Goal: Information Seeking & Learning: Learn about a topic

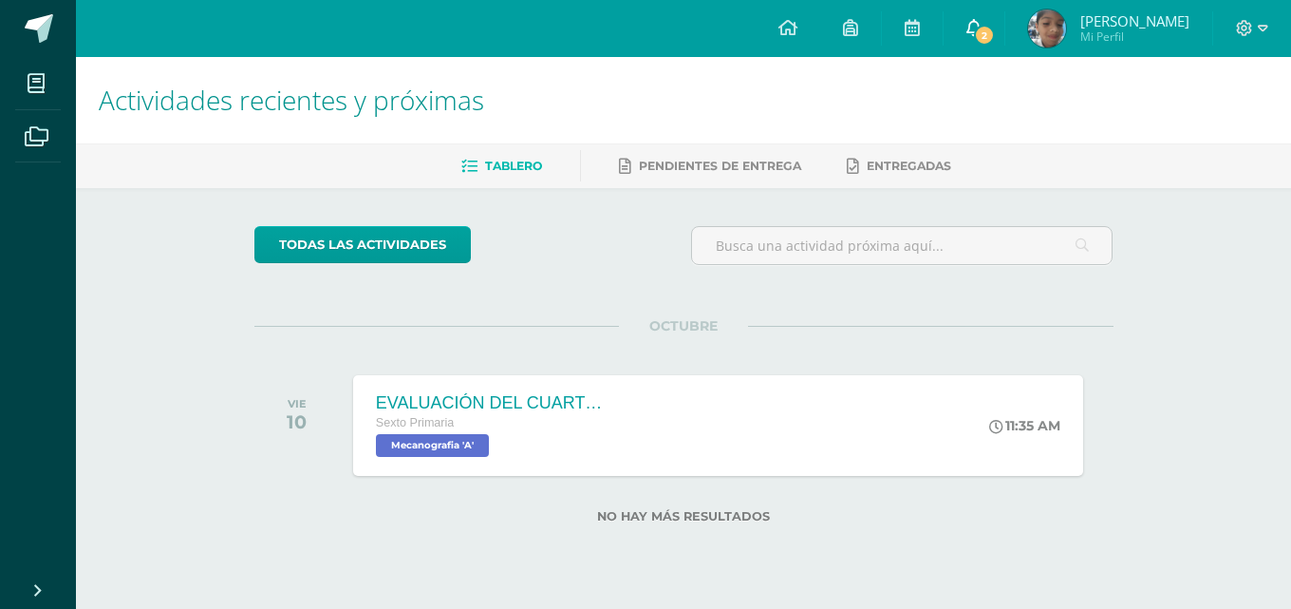
click at [996, 35] on link "2" at bounding box center [974, 28] width 61 height 57
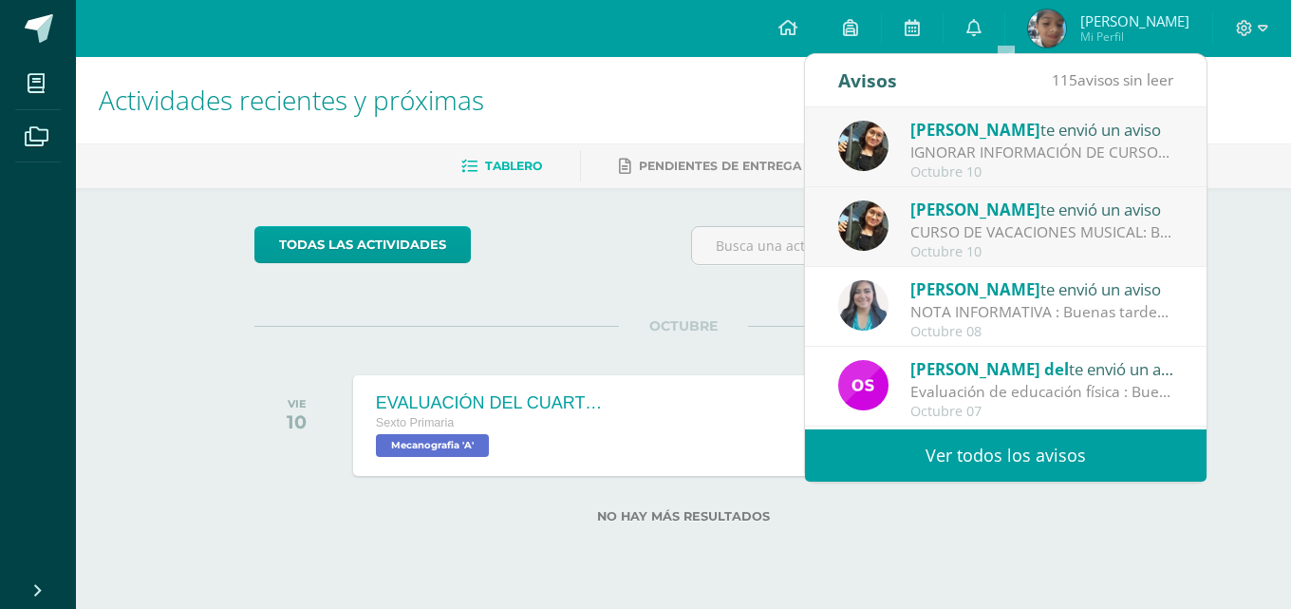
click at [1008, 165] on div "Octubre 10" at bounding box center [1042, 172] width 264 height 16
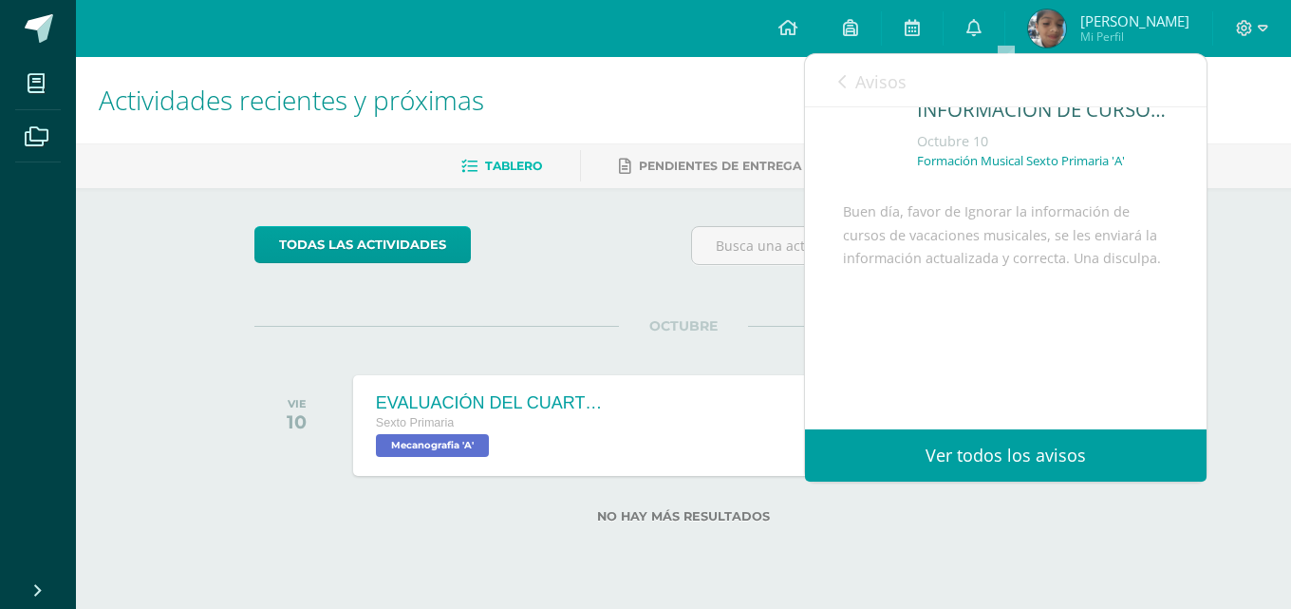
scroll to position [147, 0]
drag, startPoint x: 834, startPoint y: 79, endPoint x: 842, endPoint y: 86, distance: 11.4
click at [838, 84] on div "Avisos 114 avisos sin leer Avisos" at bounding box center [1006, 80] width 402 height 53
click at [845, 87] on icon at bounding box center [842, 81] width 8 height 15
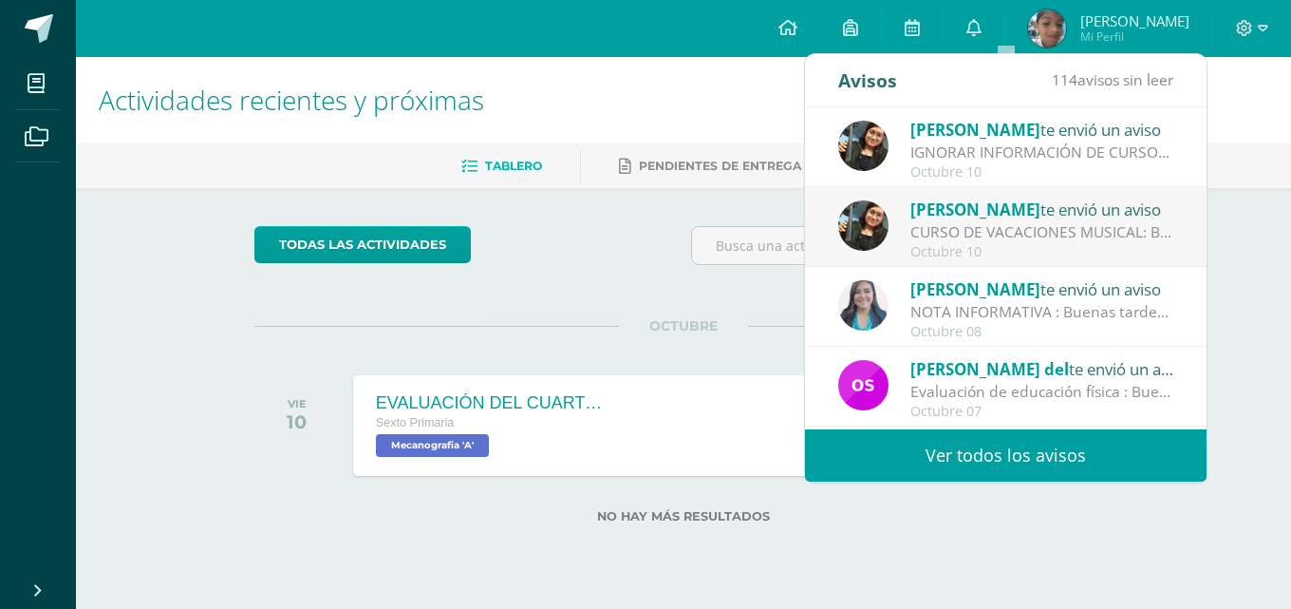
click at [973, 222] on div "CURSO DE VACACIONES MUSICAL: Buen dia papitos, adjunto información de cursos de…" at bounding box center [1042, 232] width 264 height 22
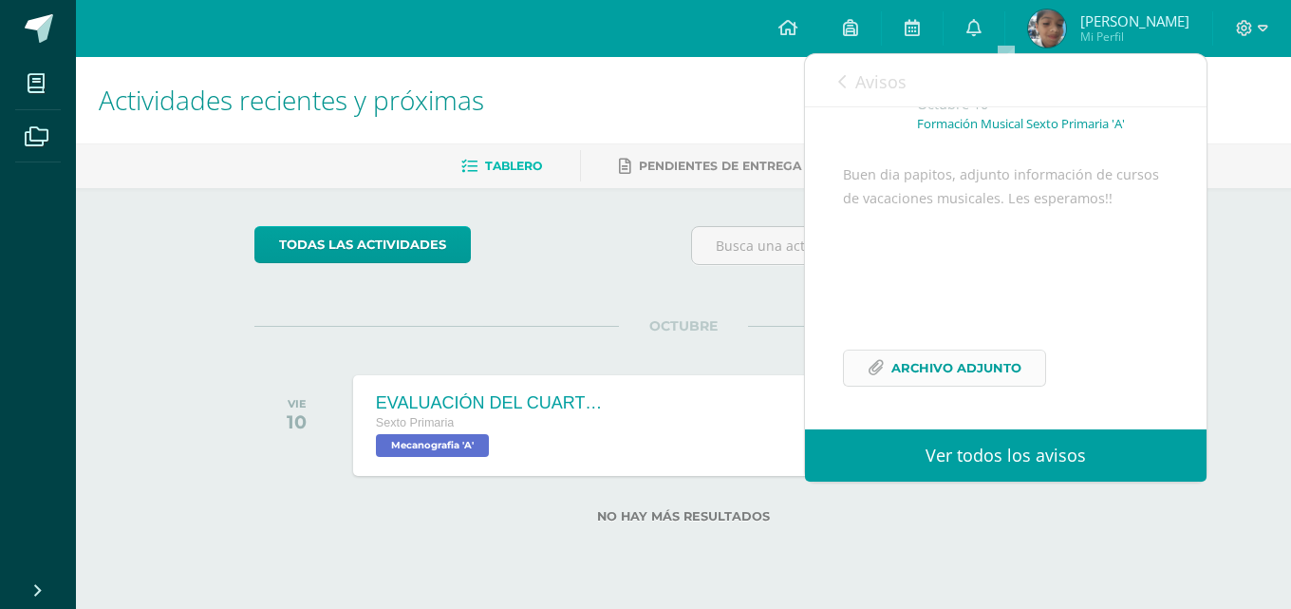
click at [885, 383] on link "Archivo Adjunto" at bounding box center [944, 367] width 203 height 37
click at [835, 79] on div "Avisos 113 avisos sin leer Avisos" at bounding box center [1006, 80] width 402 height 53
click at [842, 92] on link "Avisos" at bounding box center [872, 81] width 68 height 54
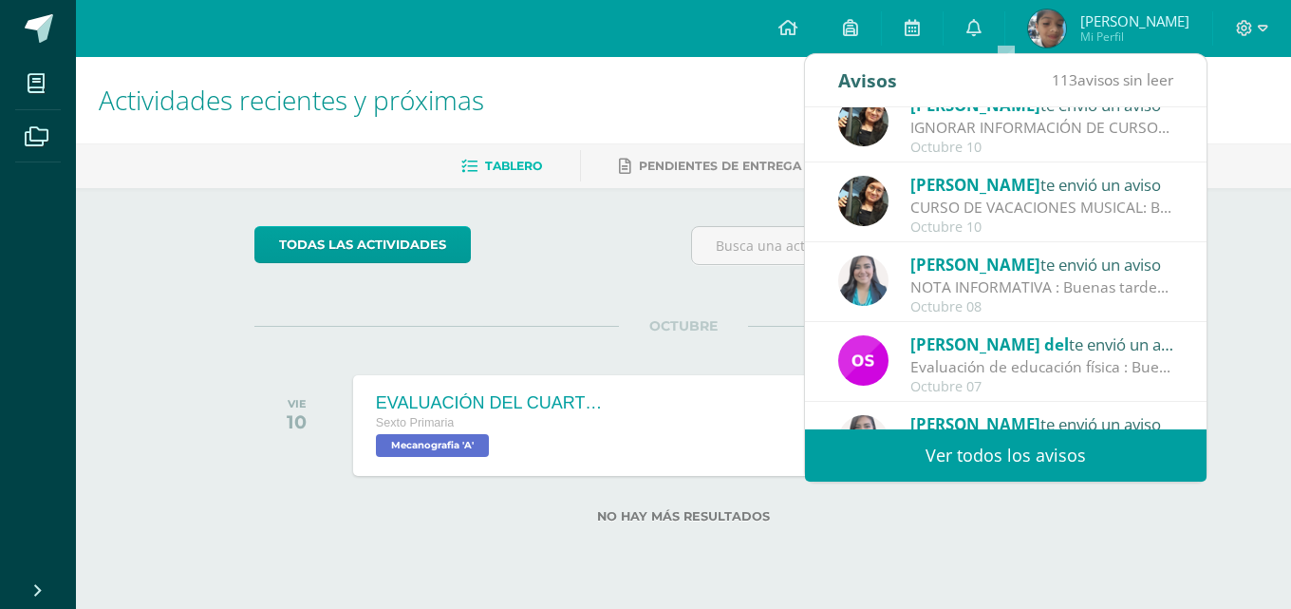
scroll to position [0, 0]
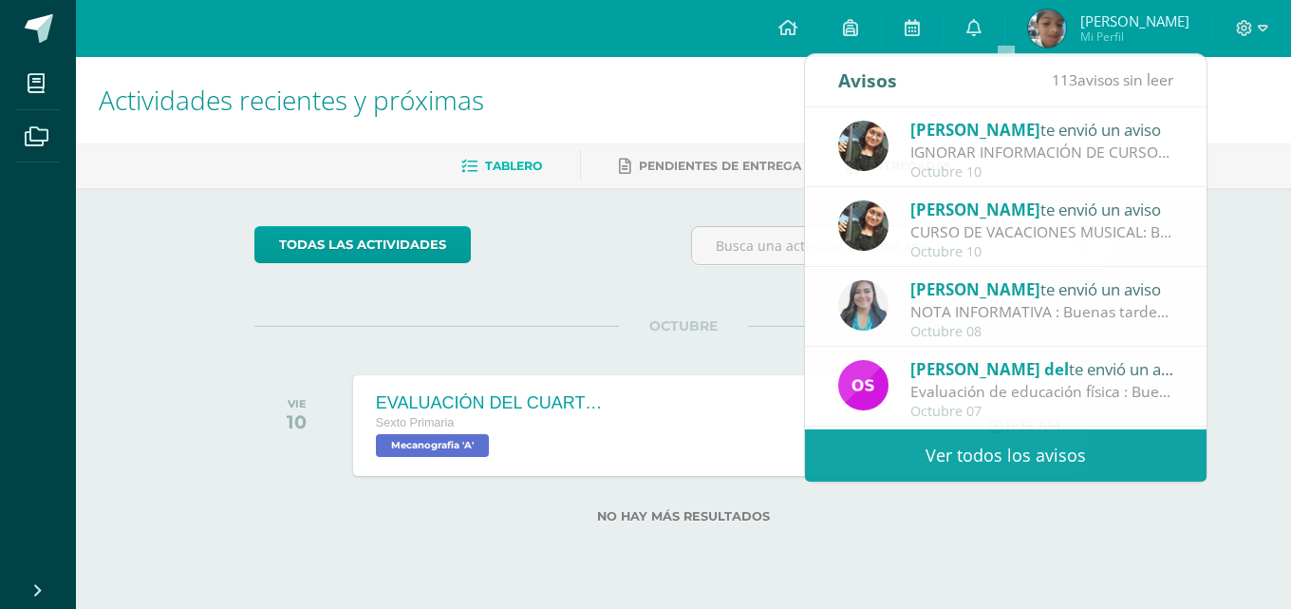
click at [594, 270] on div "todas las Actividades" at bounding box center [429, 253] width 365 height 54
